Goal: Task Accomplishment & Management: Manage account settings

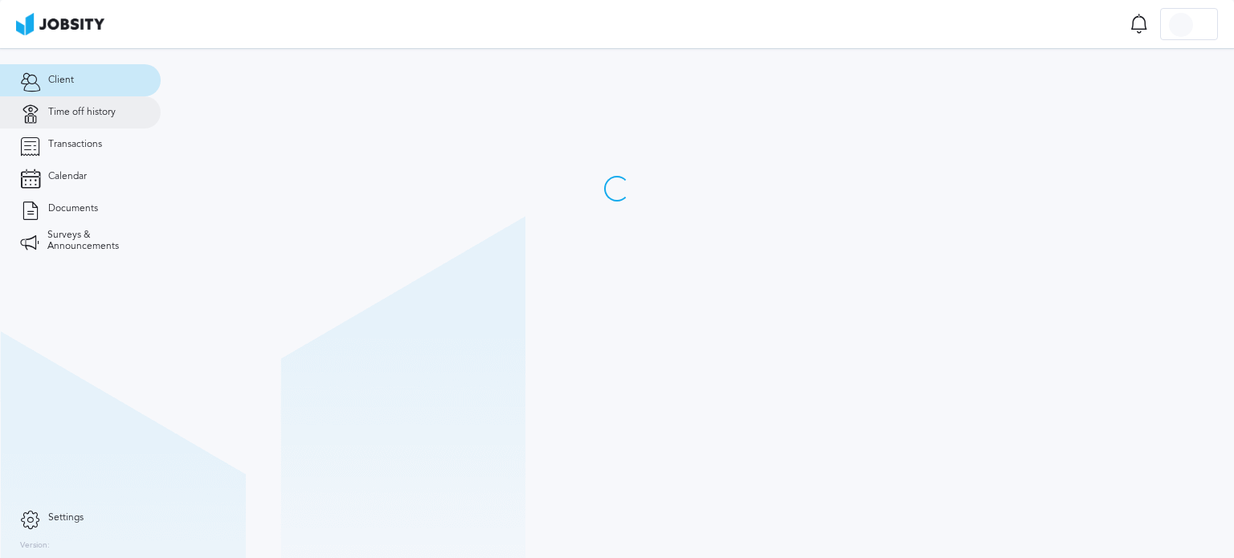
click at [77, 102] on link "Time off history" at bounding box center [80, 112] width 161 height 32
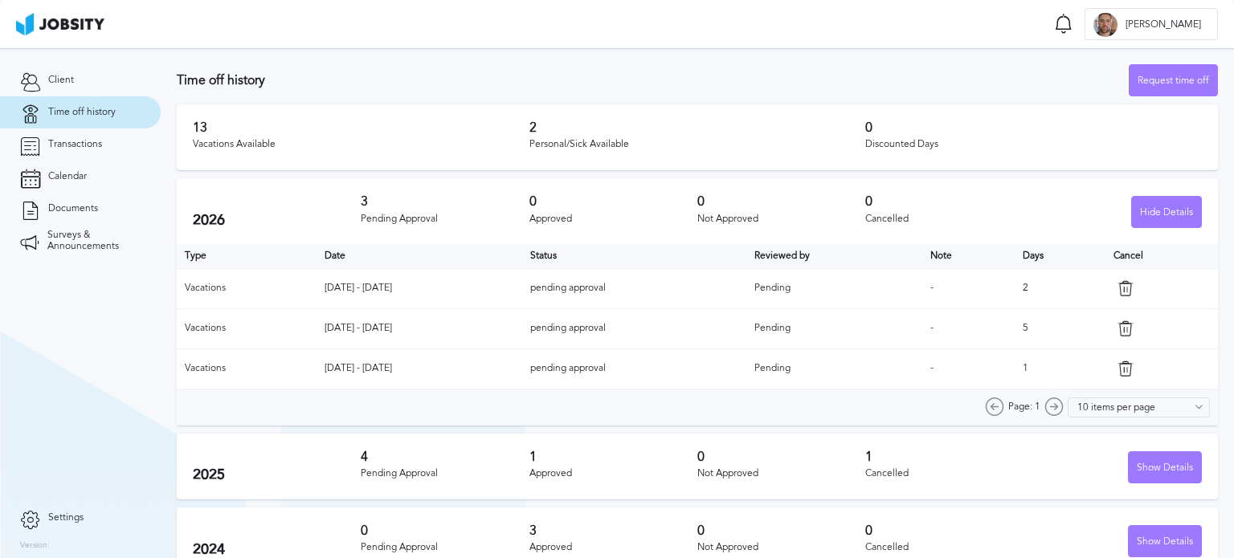
scroll to position [23, 0]
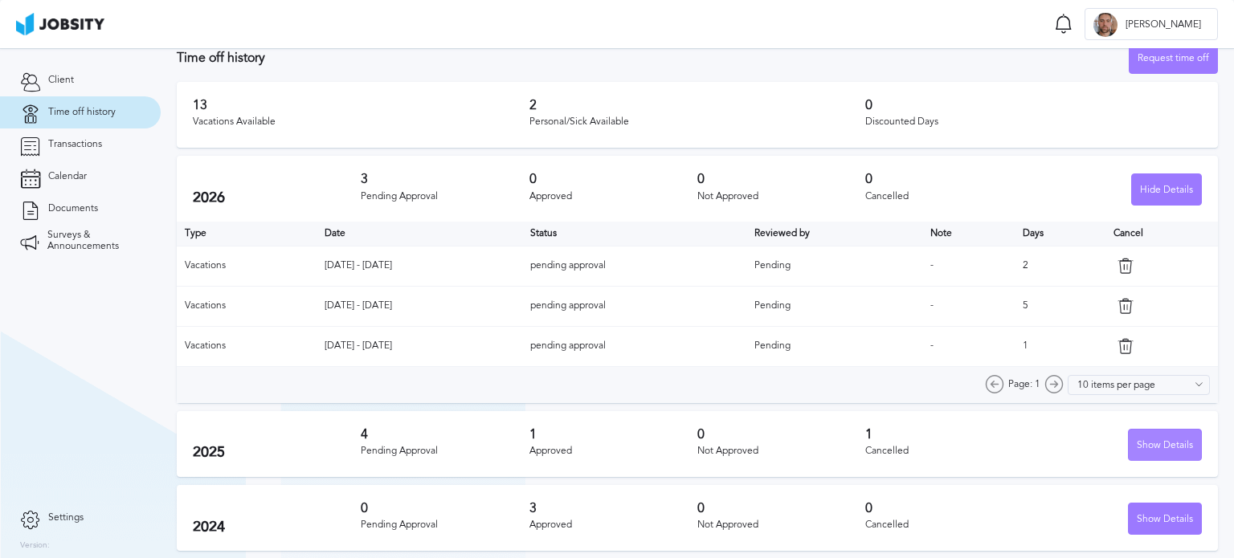
click at [1144, 443] on div "Show Details" at bounding box center [1165, 446] width 72 height 32
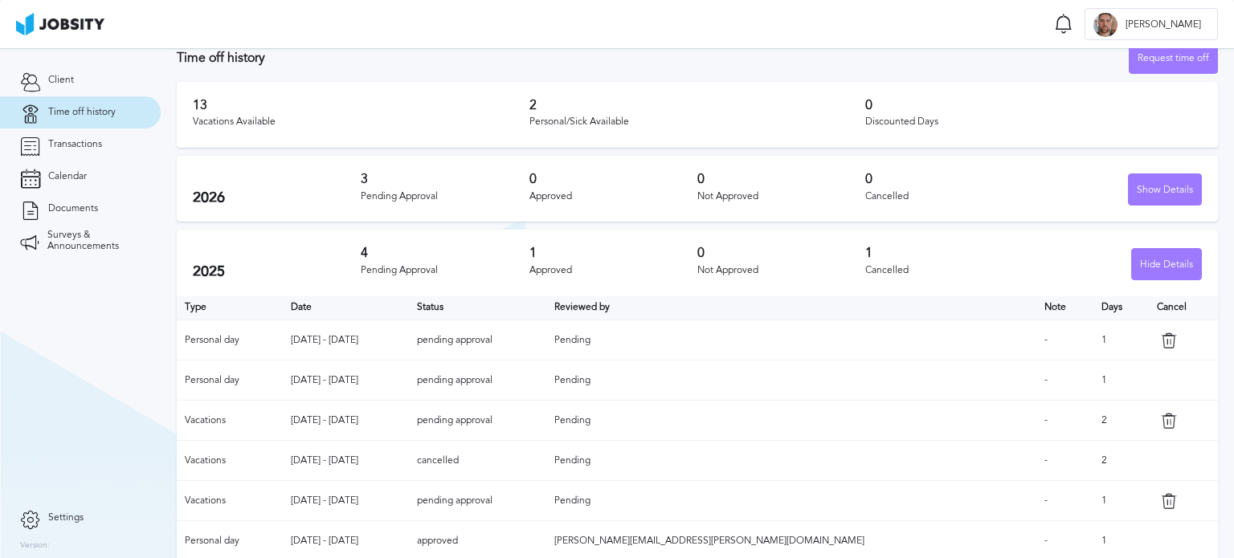
scroll to position [74, 0]
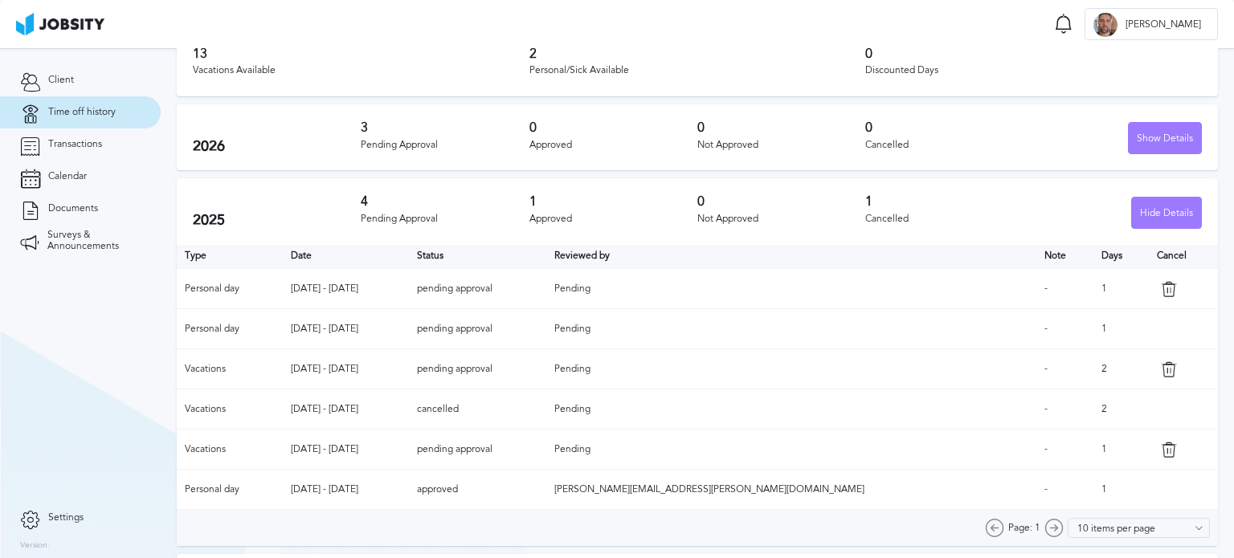
click at [1161, 288] on icon at bounding box center [1169, 289] width 16 height 16
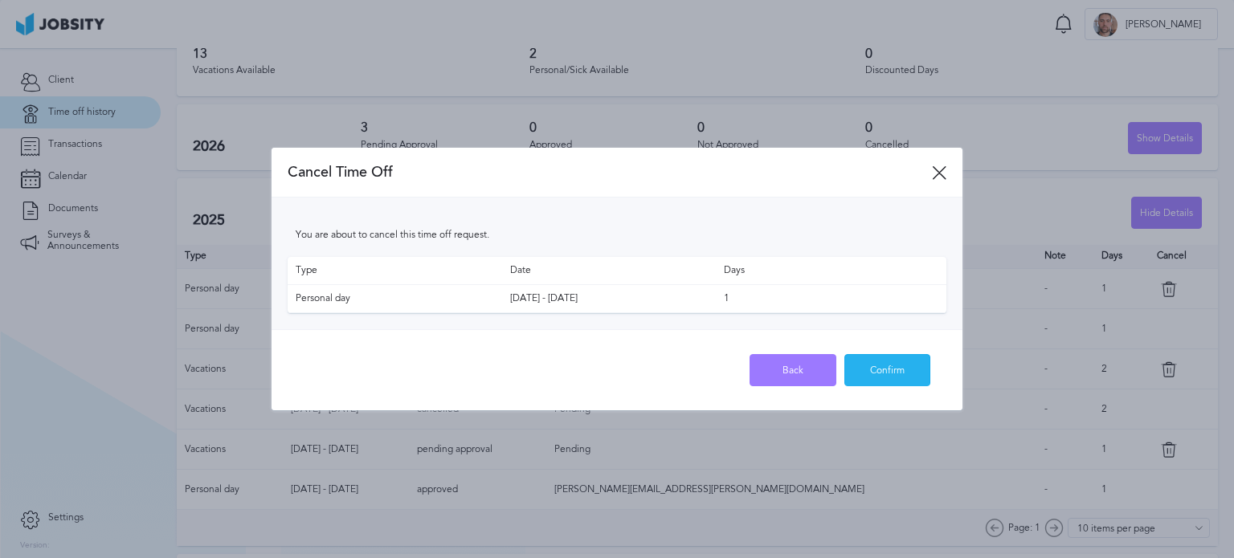
click at [886, 367] on div "Confirm" at bounding box center [887, 371] width 85 height 32
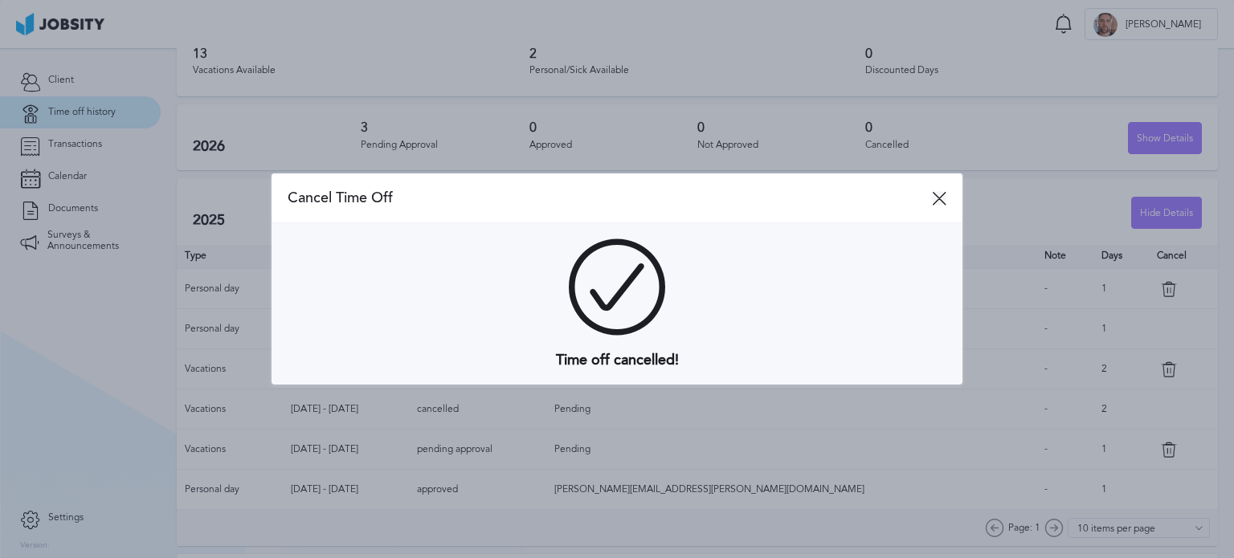
click at [940, 194] on icon at bounding box center [939, 198] width 14 height 14
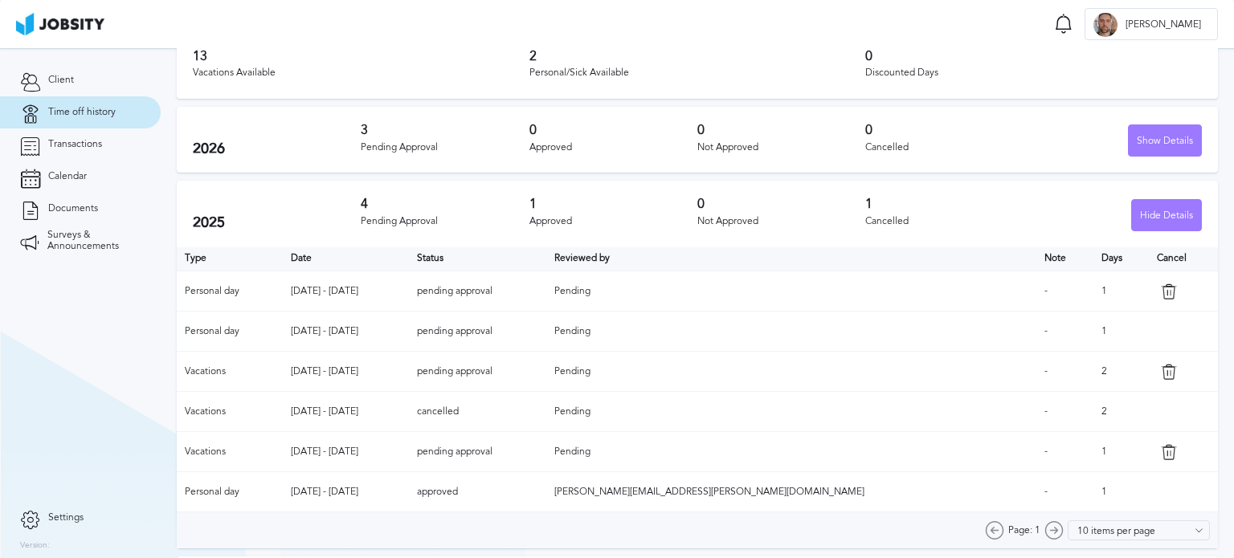
scroll to position [73, 0]
click at [81, 108] on span "Time off history" at bounding box center [82, 112] width 68 height 11
click at [52, 116] on span "Time off history" at bounding box center [82, 112] width 68 height 11
click at [68, 28] on img at bounding box center [60, 24] width 88 height 23
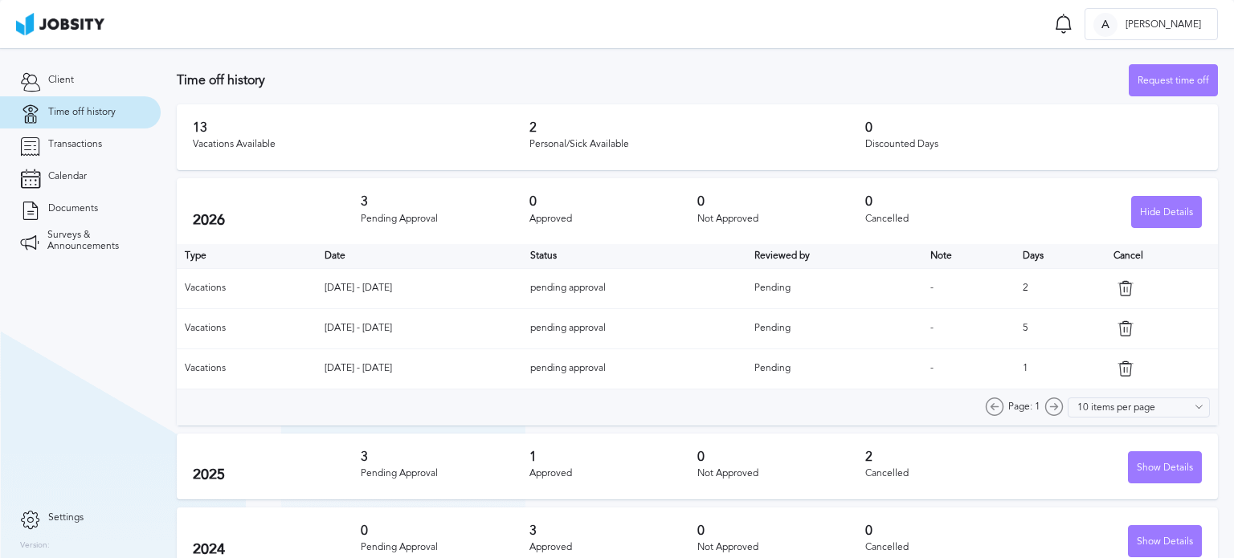
scroll to position [23, 0]
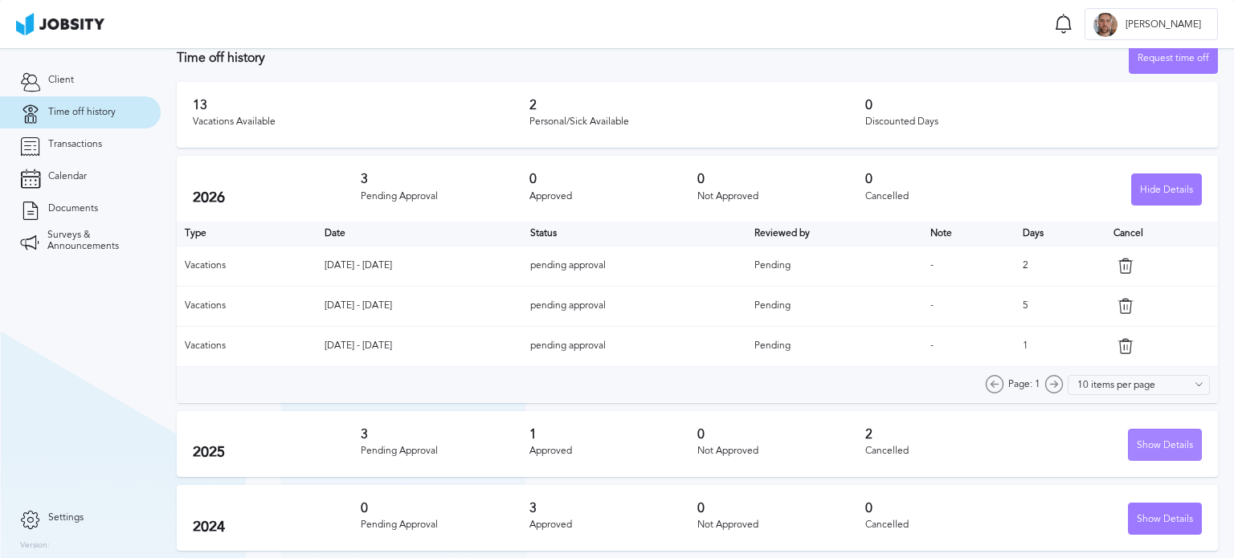
click at [1157, 446] on div "Show Details" at bounding box center [1165, 446] width 72 height 32
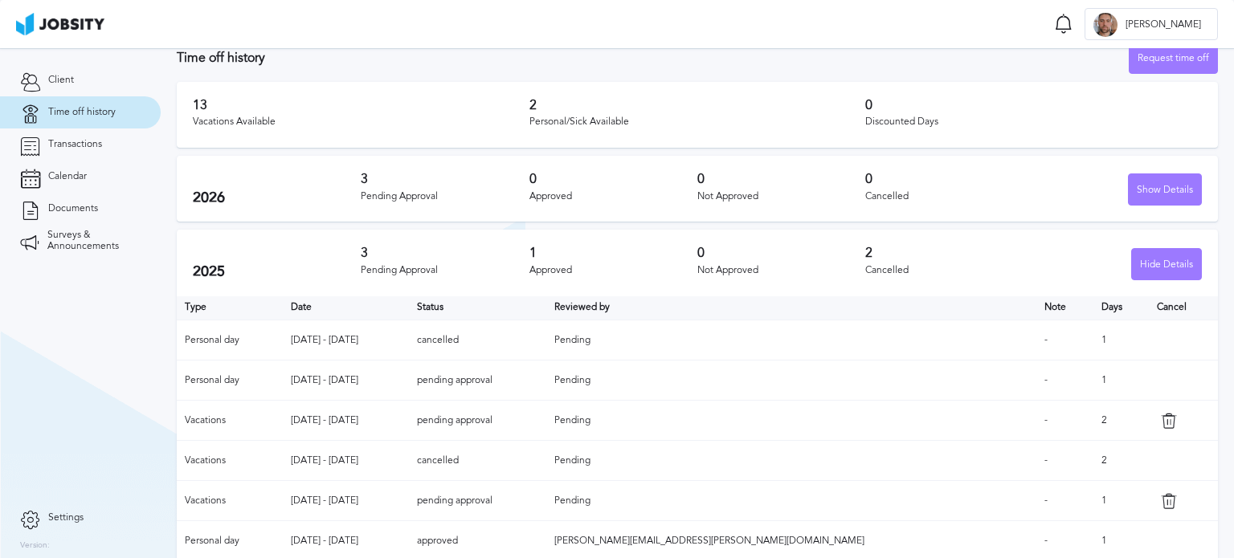
scroll to position [93, 0]
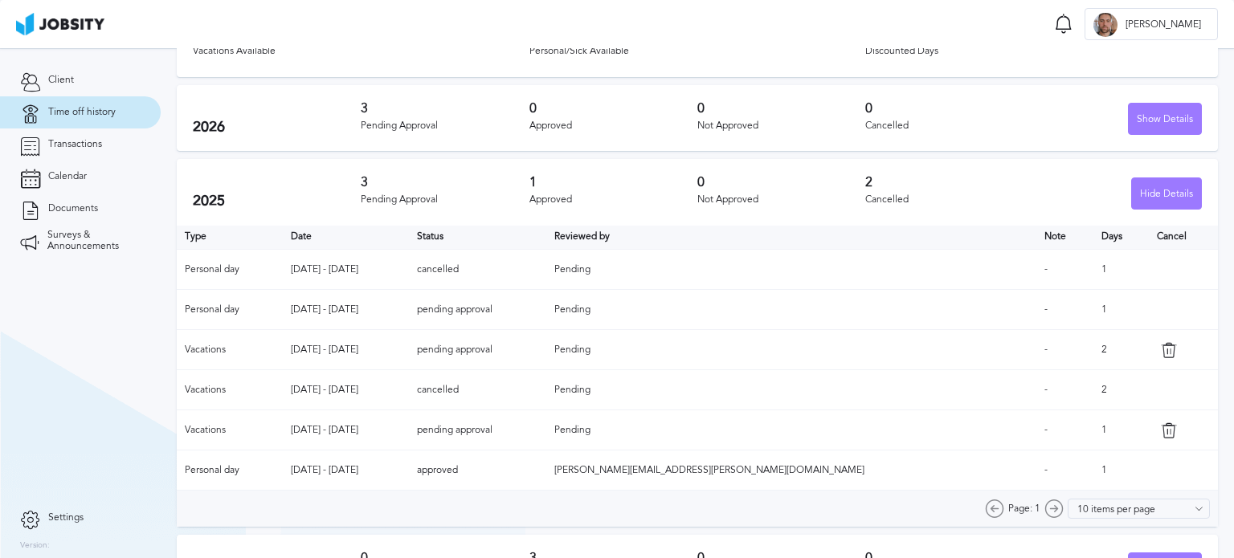
click at [546, 268] on td "cancelled" at bounding box center [477, 270] width 137 height 40
click at [546, 306] on td "pending approval" at bounding box center [477, 310] width 137 height 40
click at [546, 307] on td "pending approval" at bounding box center [477, 310] width 137 height 40
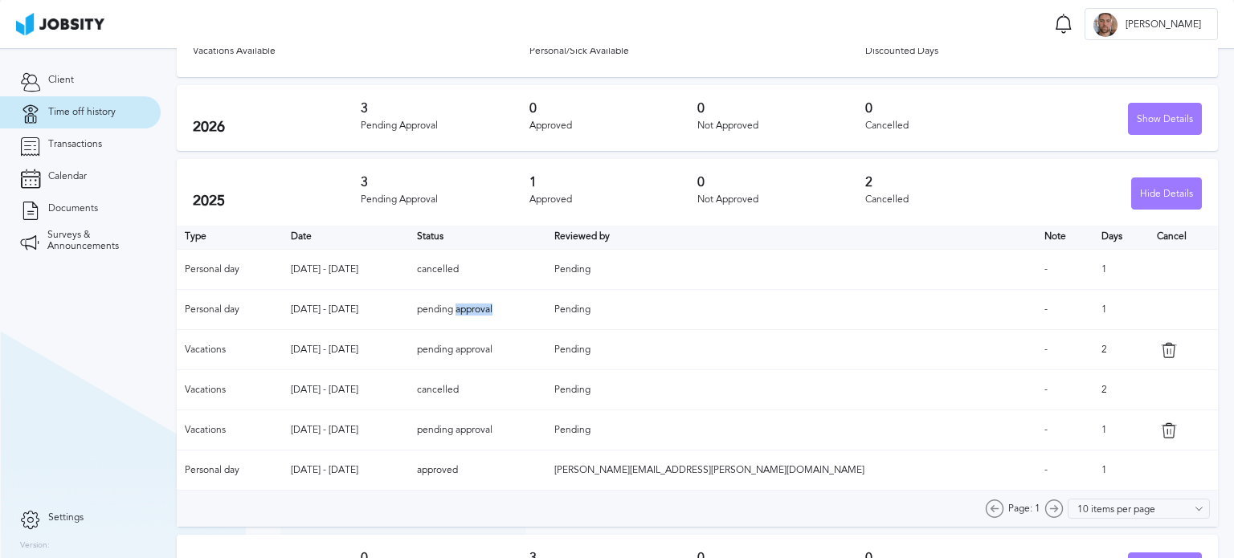
click at [546, 307] on td "pending approval" at bounding box center [477, 310] width 137 height 40
click at [408, 346] on td "[DATE] - [DATE]" at bounding box center [345, 350] width 125 height 40
